Goal: Transaction & Acquisition: Obtain resource

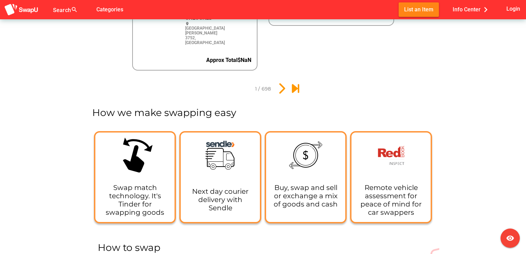
scroll to position [861, 0]
click at [151, 177] on div "Swap match technology. It's Tinder for swapping goods" at bounding box center [134, 199] width 79 height 44
click at [139, 139] on icon "swipe" at bounding box center [135, 154] width 42 height 42
click at [132, 152] on icon "swipe" at bounding box center [135, 154] width 42 height 42
click at [151, 133] on icon "swipe" at bounding box center [135, 154] width 42 height 42
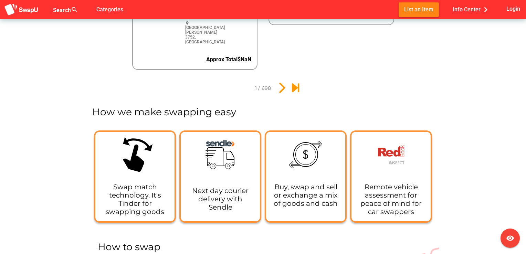
click at [138, 199] on div "Swap match technology. It's Tinder for swapping goods" at bounding box center [134, 199] width 79 height 44
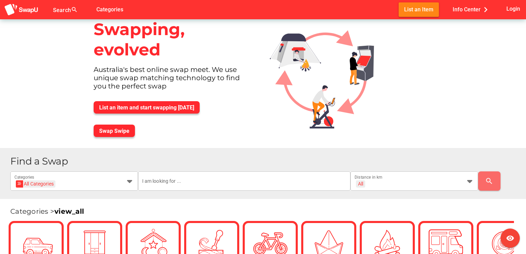
scroll to position [0, 0]
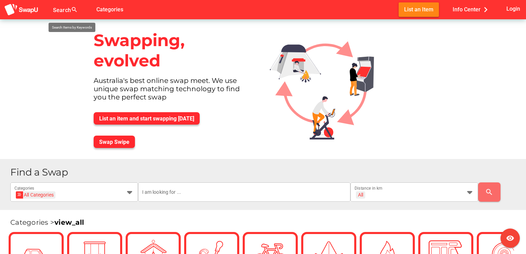
click at [68, 10] on div at bounding box center [67, 13] width 29 height 11
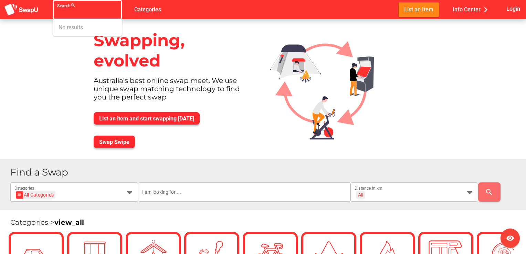
click at [77, 28] on div "No results" at bounding box center [88, 27] width 58 height 11
click at [77, 14] on input "Search search false" at bounding box center [81, 12] width 48 height 8
click at [166, 42] on div "Swapping, evolved" at bounding box center [173, 51] width 171 height 52
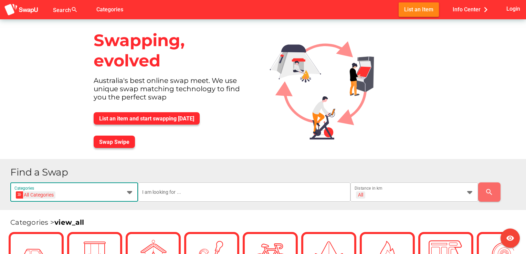
click at [132, 195] on icon at bounding box center [130, 192] width 8 height 8
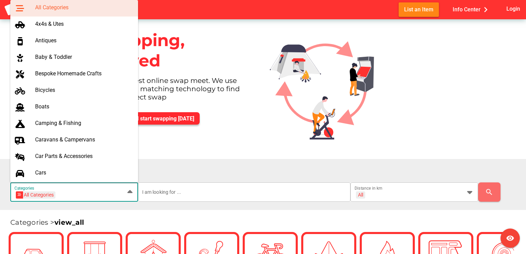
click at [132, 195] on icon at bounding box center [130, 192] width 8 height 8
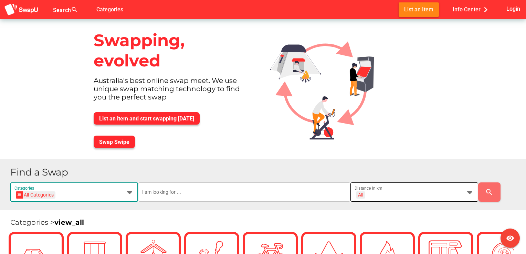
click at [391, 195] on div "All + All" at bounding box center [408, 196] width 107 height 11
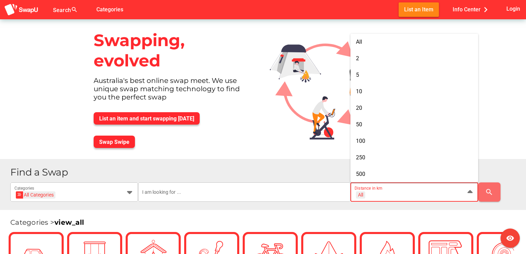
click at [391, 195] on div "All + All" at bounding box center [408, 196] width 107 height 11
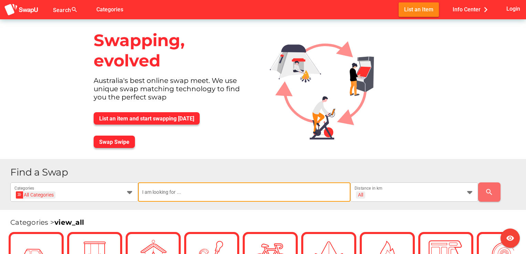
click at [240, 197] on input "text" at bounding box center [244, 191] width 204 height 19
click at [509, 9] on span "Login" at bounding box center [513, 8] width 14 height 9
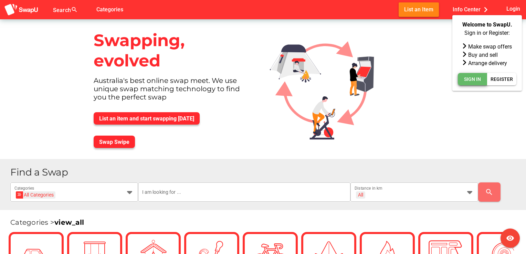
click at [474, 81] on span "Sign In" at bounding box center [472, 79] width 17 height 8
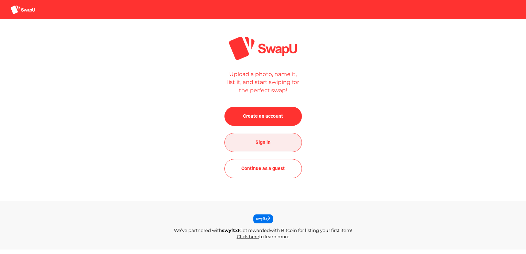
click at [257, 140] on span "Sign in" at bounding box center [262, 142] width 15 height 8
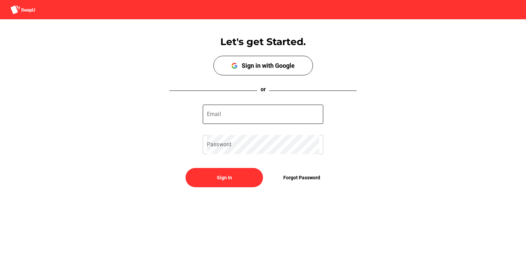
click at [260, 115] on input "Email" at bounding box center [263, 114] width 112 height 19
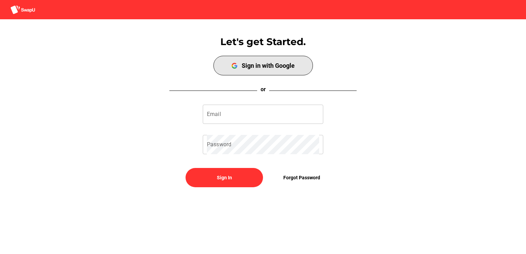
click at [282, 64] on div "Sign in with Google" at bounding box center [268, 65] width 53 height 7
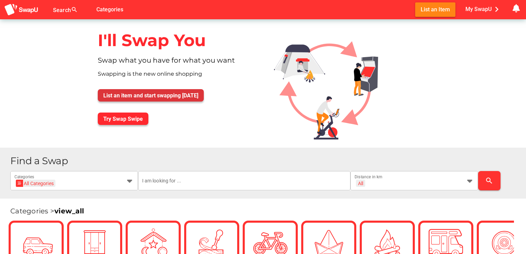
click at [168, 96] on span "List an item and start swapping today" at bounding box center [150, 95] width 95 height 7
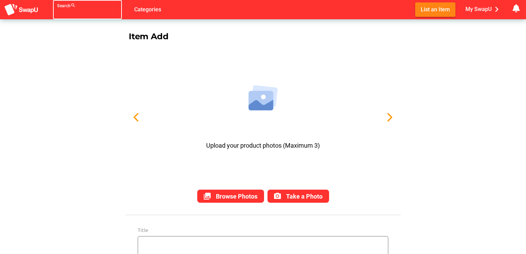
click at [59, 2] on div "Search search" at bounding box center [81, 9] width 48 height 19
click at [73, 8] on div "Search search" at bounding box center [81, 9] width 48 height 19
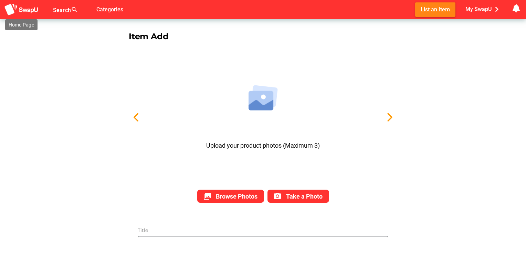
click at [22, 10] on img at bounding box center [21, 9] width 34 height 13
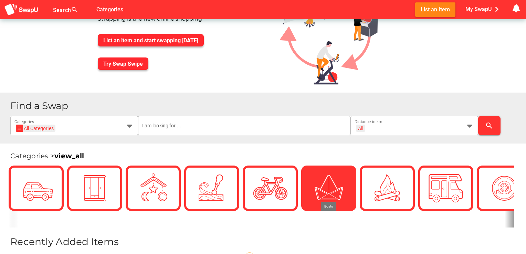
scroll to position [69, 0]
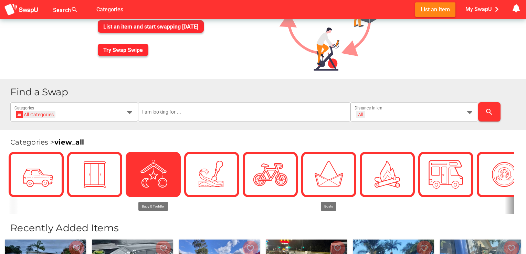
click at [151, 173] on icon at bounding box center [153, 174] width 24 height 24
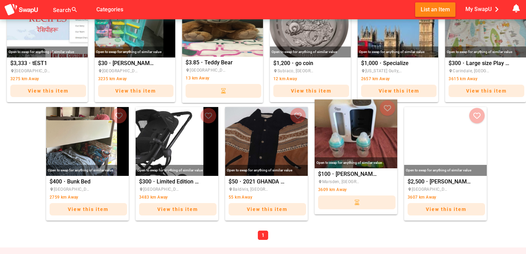
scroll to position [275, 0]
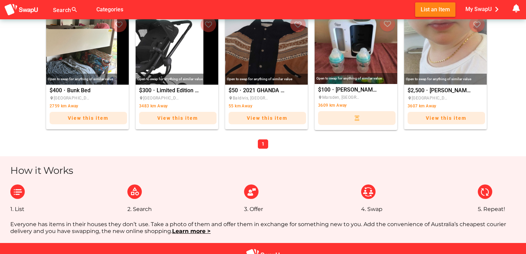
click at [138, 195] on img at bounding box center [134, 192] width 14 height 14
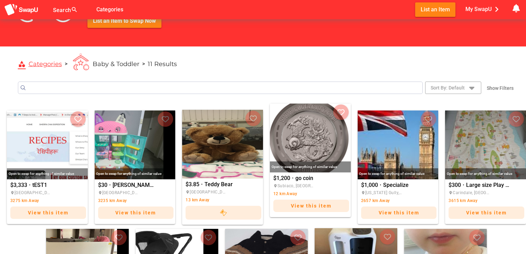
scroll to position [0, 0]
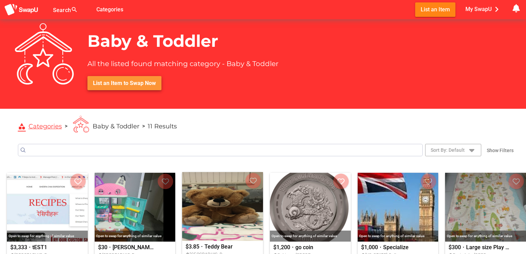
click at [124, 83] on span "List an Item to Swap Now" at bounding box center [124, 83] width 63 height 7
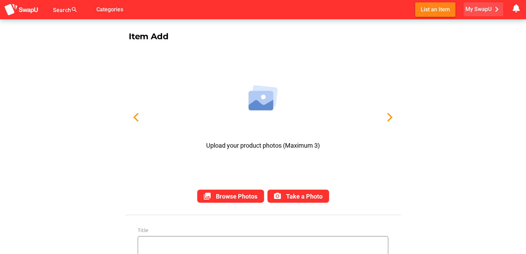
click at [482, 11] on span "My SwapU chevron_right" at bounding box center [483, 9] width 36 height 10
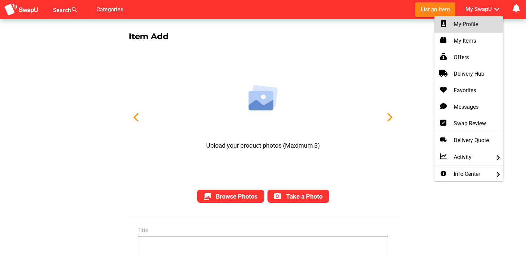
click at [474, 25] on div "My Profile" at bounding box center [469, 24] width 58 height 8
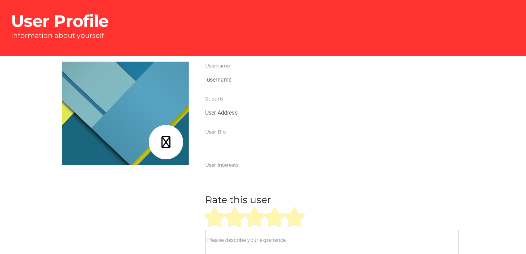
type input "[PERSON_NAME]"
type input "Girrawheen, WA"
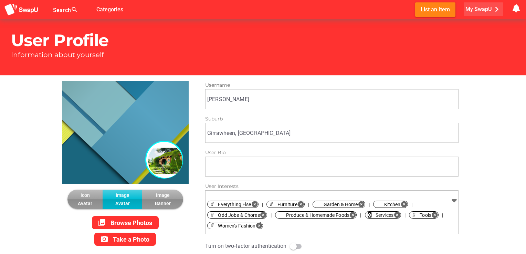
click at [485, 7] on span "My SwapU chevron_right" at bounding box center [483, 9] width 36 height 10
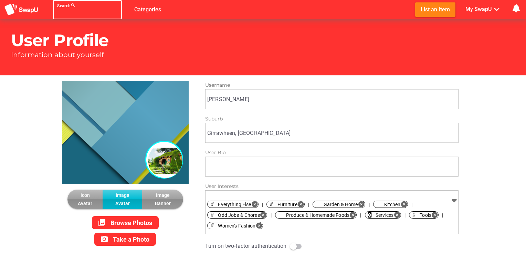
click at [73, 12] on div "Search search false" at bounding box center [87, 9] width 69 height 19
click at [134, 5] on div "Search search false Categories List an Item My SwapU chevron_right getting mess…" at bounding box center [263, 9] width 526 height 19
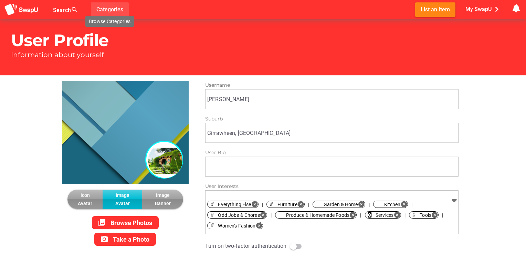
click at [111, 7] on span "Categories" at bounding box center [109, 9] width 27 height 11
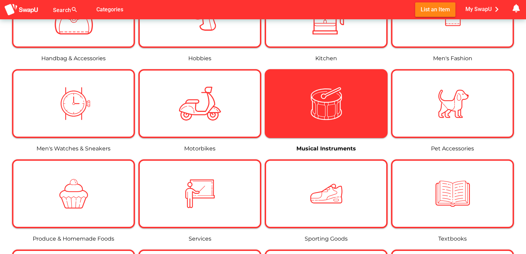
scroll to position [551, 0]
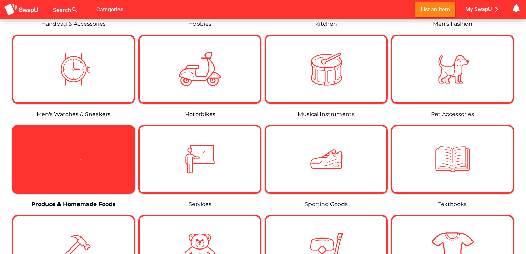
click at [115, 159] on div at bounding box center [73, 159] width 120 height 42
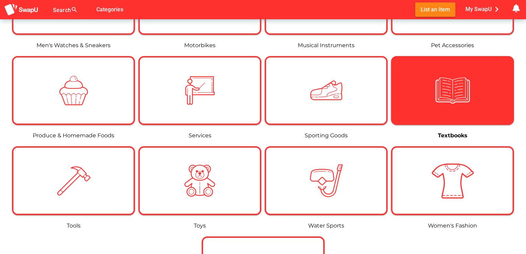
scroll to position [654, 0]
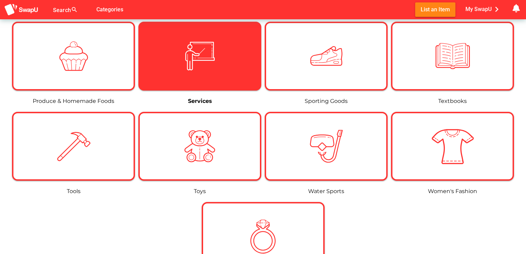
click at [196, 59] on img at bounding box center [200, 56] width 42 height 42
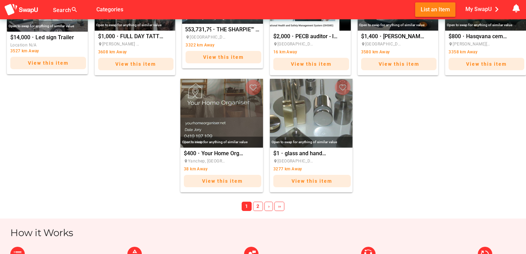
scroll to position [448, 0]
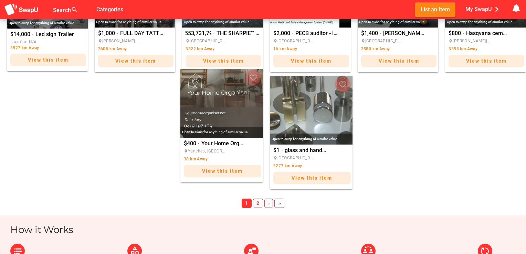
click at [234, 170] on span "View this item" at bounding box center [222, 171] width 41 height 6
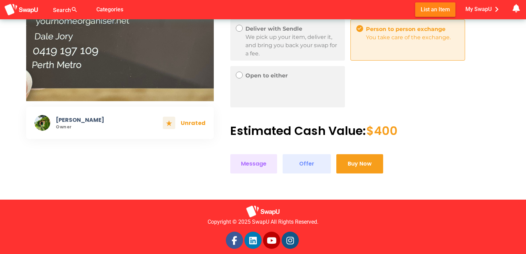
scroll to position [158, 0]
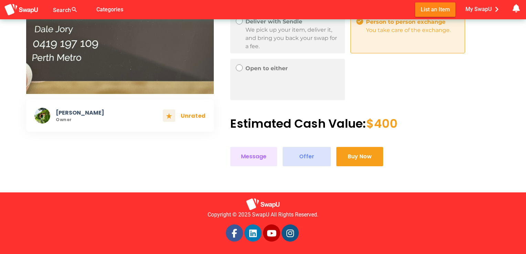
click at [304, 160] on span "Offer" at bounding box center [306, 156] width 15 height 9
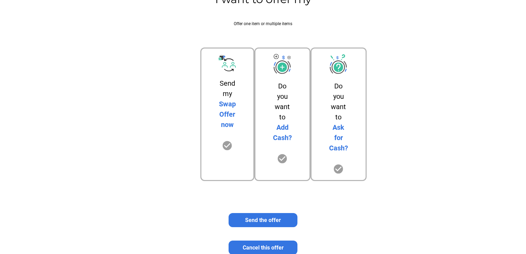
scroll to position [25, 0]
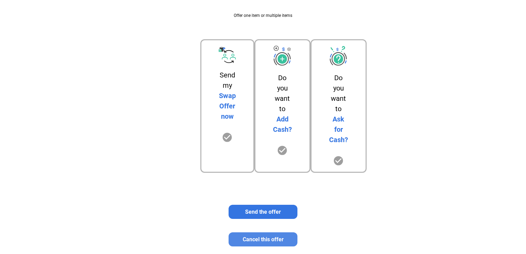
click at [270, 239] on span "Cancel this offer" at bounding box center [263, 239] width 41 height 7
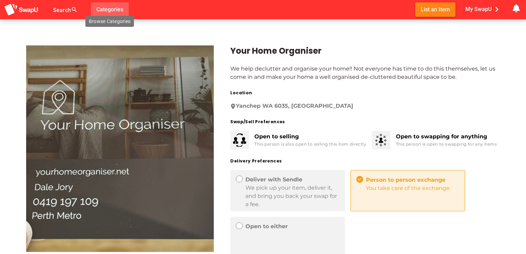
click at [114, 9] on span "Categories" at bounding box center [109, 9] width 27 height 11
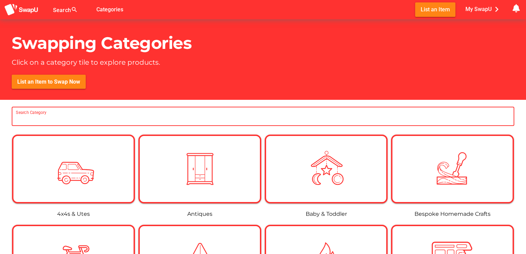
click at [161, 117] on input "Search Category" at bounding box center [263, 116] width 494 height 19
